Goal: Share content: Share content

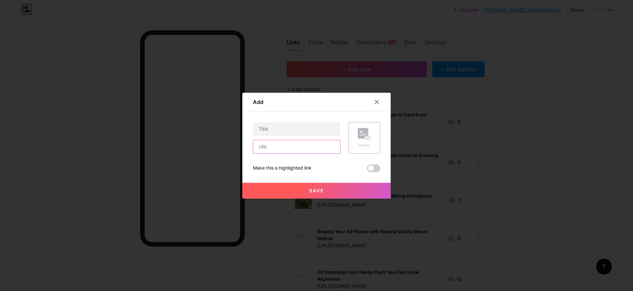
click at [264, 143] on input "text" at bounding box center [296, 146] width 87 height 13
paste input "[URL][DOMAIN_NAME]"
type input "[URL][DOMAIN_NAME]"
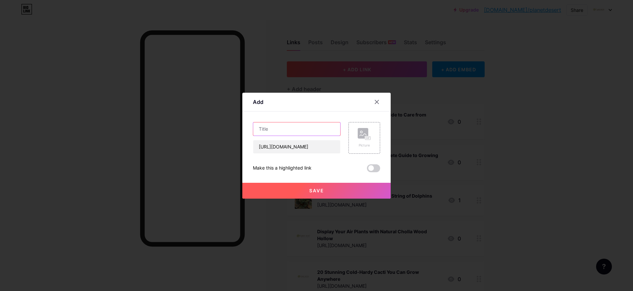
click at [277, 128] on input "text" at bounding box center [296, 128] width 87 height 13
paste input "Small Plant, Big Beauty – Rainbow Hedgehog Cactus"
type input "Small Plant, Big Beauty – Rainbow Hedgehog Cactus"
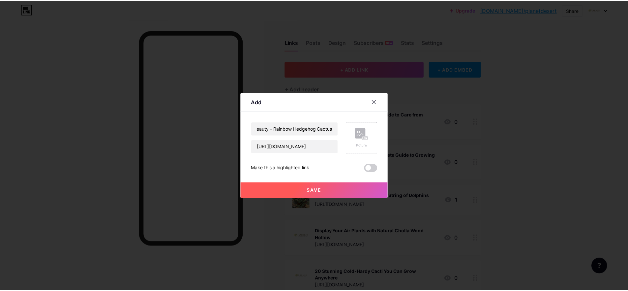
scroll to position [0, 0]
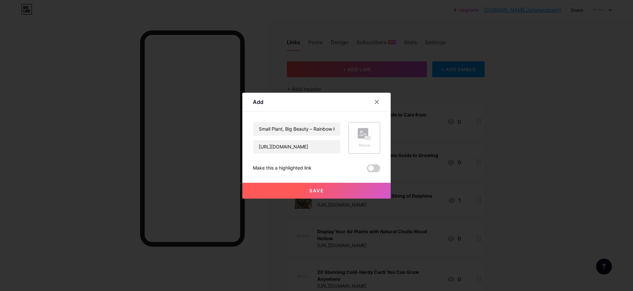
click at [350, 148] on div "Picture" at bounding box center [365, 138] width 32 height 32
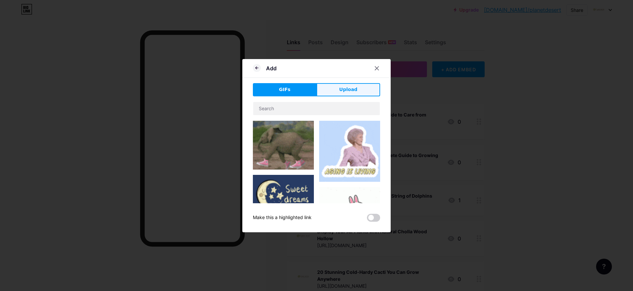
click at [323, 87] on button "Upload" at bounding box center [349, 89] width 64 height 13
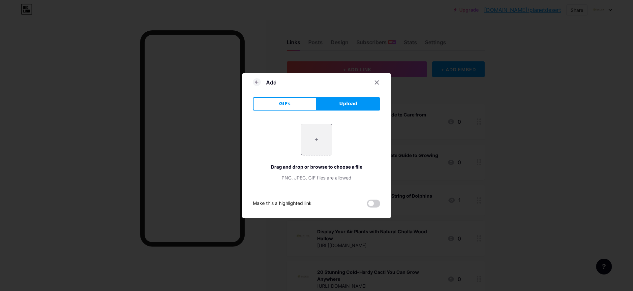
click at [299, 85] on div "Add" at bounding box center [316, 85] width 148 height 16
click at [307, 144] on input "file" at bounding box center [316, 139] width 31 height 31
type input "C:\fakepath\Planet Desert Logo (1).png"
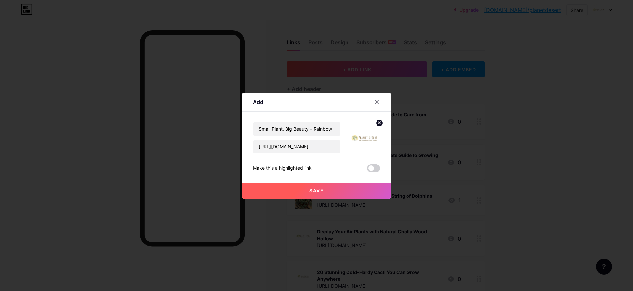
click at [339, 190] on button "Save" at bounding box center [316, 191] width 148 height 16
click at [578, 12] on div at bounding box center [316, 145] width 633 height 291
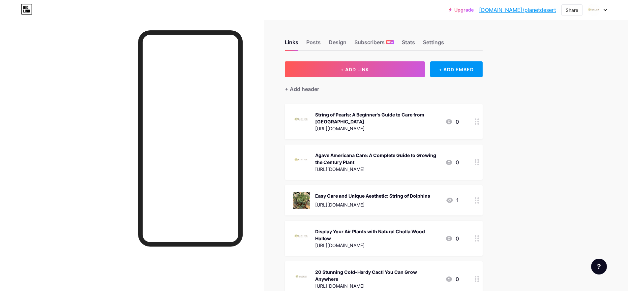
click at [578, 12] on div "Share" at bounding box center [572, 10] width 13 height 7
click at [539, 30] on div "Copy link" at bounding box center [533, 34] width 98 height 16
